Goal: Information Seeking & Learning: Find specific fact

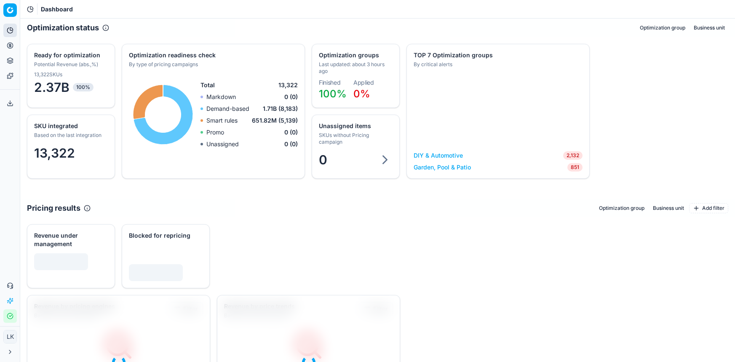
click at [14, 45] on button "Pricing" at bounding box center [9, 45] width 13 height 13
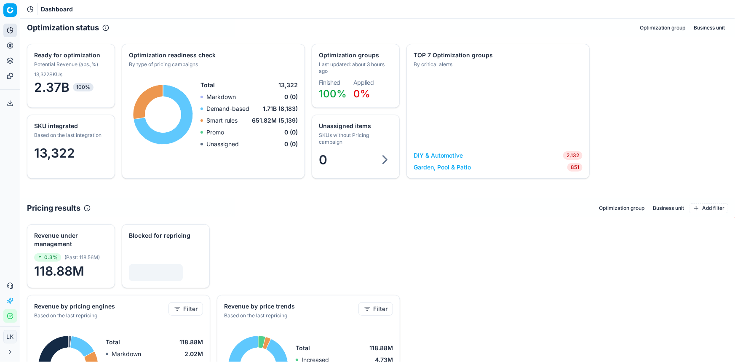
click at [10, 45] on icon at bounding box center [10, 45] width 0 height 3
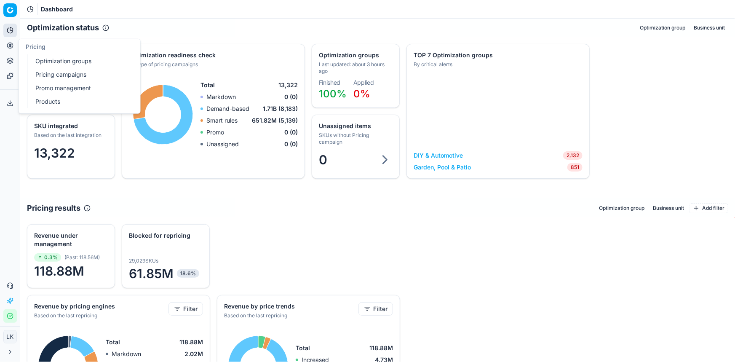
click at [50, 102] on link "Products" at bounding box center [81, 102] width 98 height 12
click at [48, 99] on link "Products" at bounding box center [81, 102] width 98 height 12
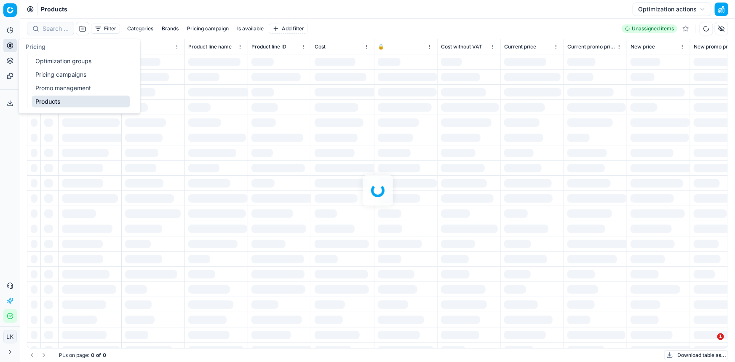
click at [59, 97] on link "Products" at bounding box center [81, 102] width 98 height 12
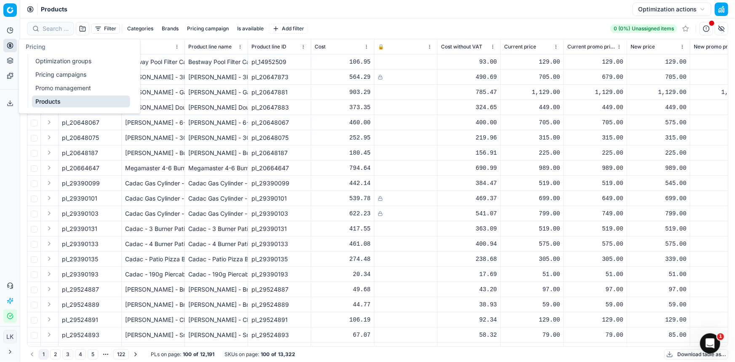
scroll to position [0, 0]
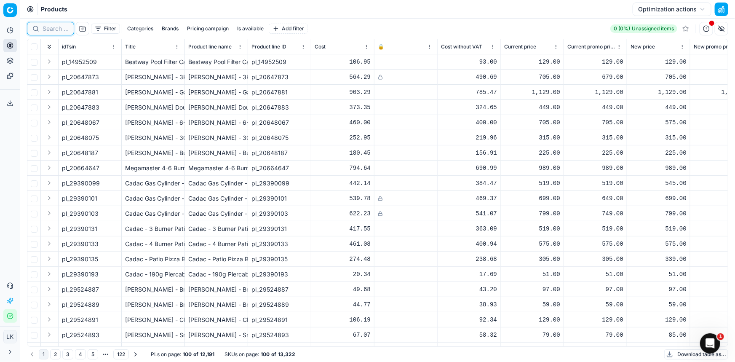
click at [54, 29] on input at bounding box center [56, 28] width 26 height 8
paste input "99334057"
type input "99334057"
